Goal: Check status: Check status

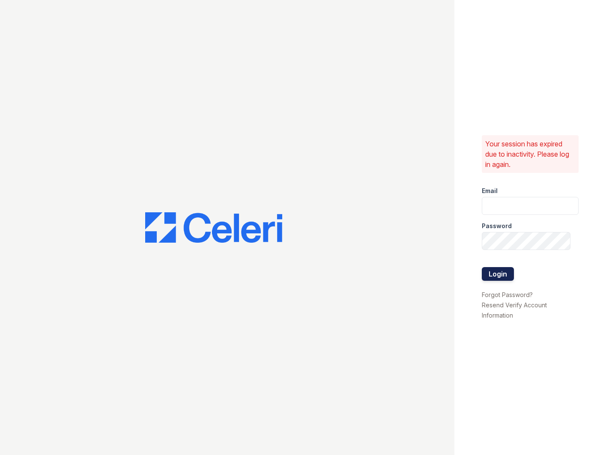
type input "apps2@av1m.com"
click at [505, 275] on button "Login" at bounding box center [498, 274] width 32 height 14
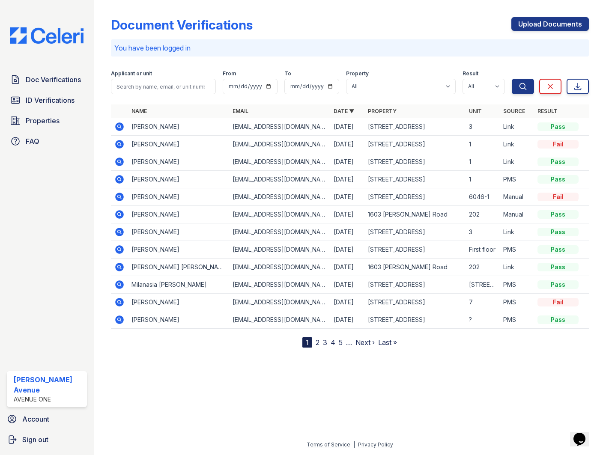
click at [406, 15] on div "Document Verifications Upload Documents You have been logged in Filter Applican…" at bounding box center [350, 175] width 478 height 344
click at [394, 19] on div "Document Verifications Upload Documents" at bounding box center [350, 28] width 478 height 22
click at [373, 15] on div "Document Verifications Upload Documents You have been logged in Filter Applican…" at bounding box center [350, 175] width 478 height 344
click at [120, 127] on icon at bounding box center [119, 126] width 9 height 9
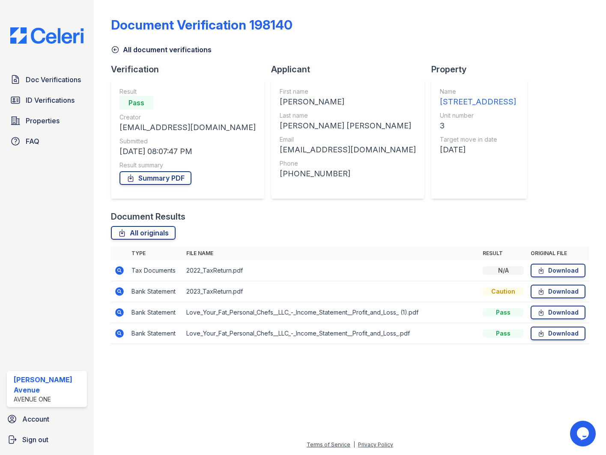
click at [117, 290] on icon at bounding box center [119, 291] width 9 height 9
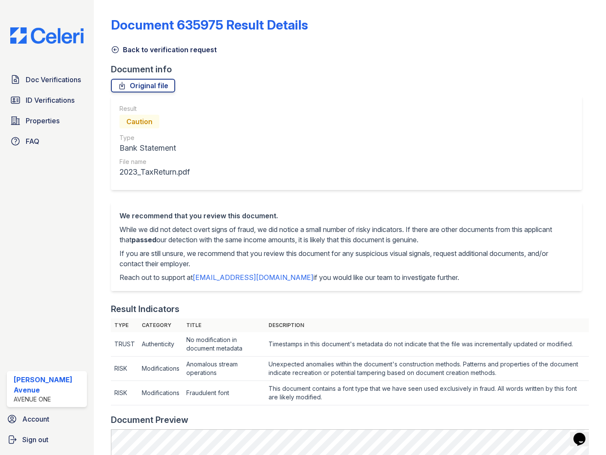
click at [113, 51] on icon at bounding box center [115, 49] width 9 height 9
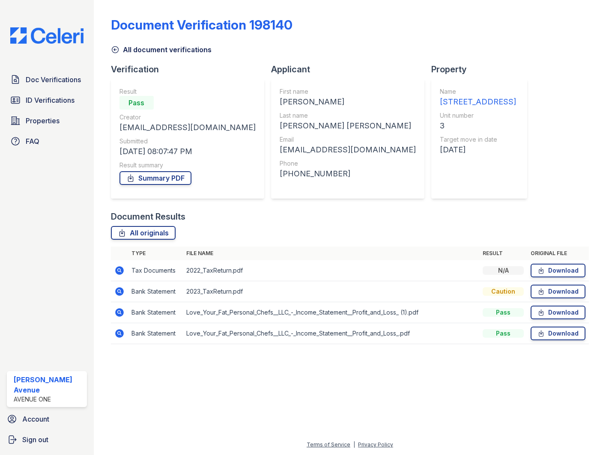
click at [119, 270] on icon at bounding box center [119, 270] width 2 height 2
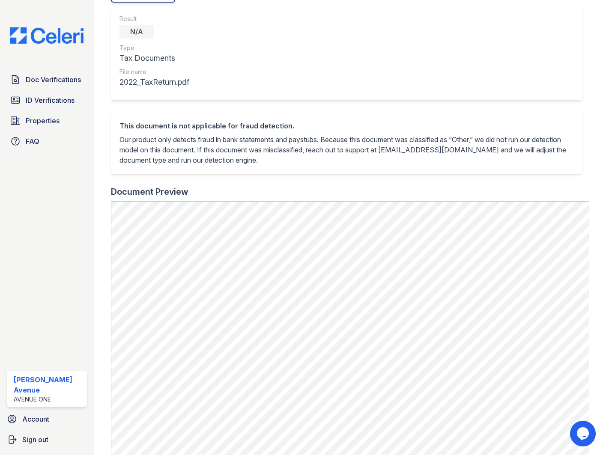
scroll to position [287, 0]
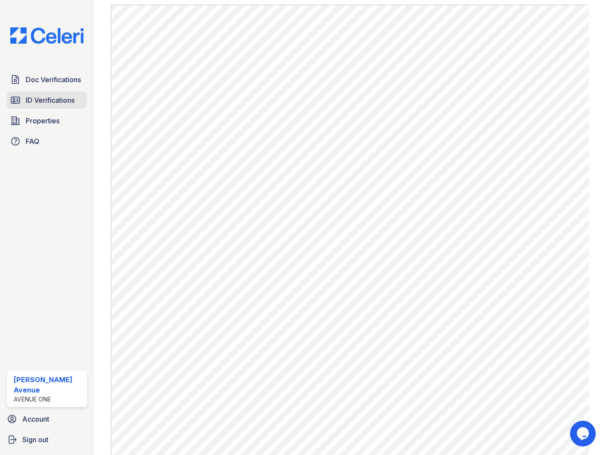
click at [69, 96] on span "ID Verifications" at bounding box center [50, 100] width 49 height 10
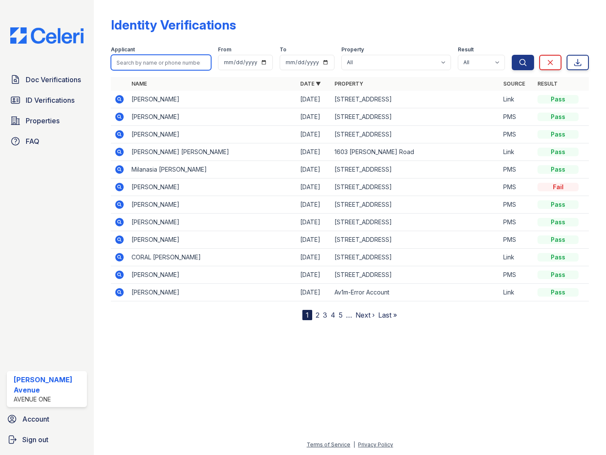
click at [164, 62] on input "search" at bounding box center [161, 62] width 100 height 15
click at [118, 117] on icon at bounding box center [119, 116] width 2 height 2
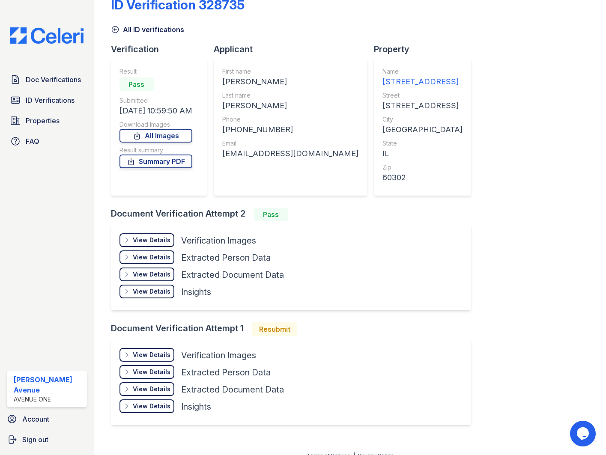
scroll to position [31, 0]
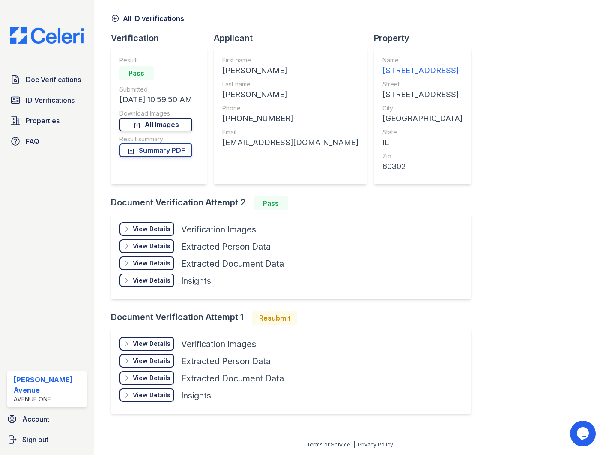
click at [152, 123] on link "All Images" at bounding box center [155, 125] width 73 height 14
click at [53, 103] on span "ID Verifications" at bounding box center [50, 100] width 49 height 10
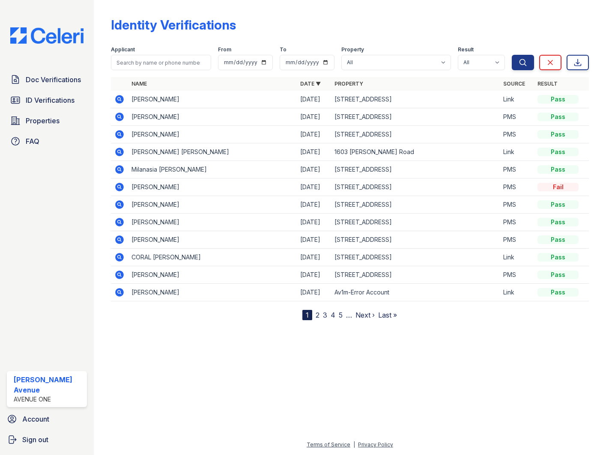
click at [121, 119] on icon at bounding box center [119, 117] width 10 height 10
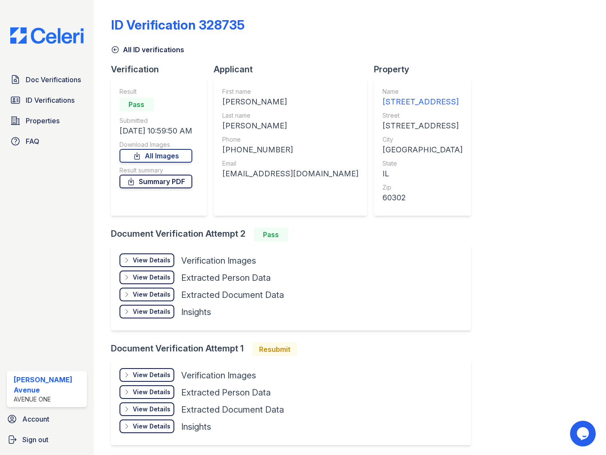
click at [168, 182] on link "Summary PDF" at bounding box center [155, 182] width 73 height 14
click at [156, 182] on link "Summary PDF" at bounding box center [155, 182] width 73 height 14
click at [175, 182] on link "Summary PDF" at bounding box center [155, 182] width 73 height 14
